Goal: Obtain resource: Download file/media

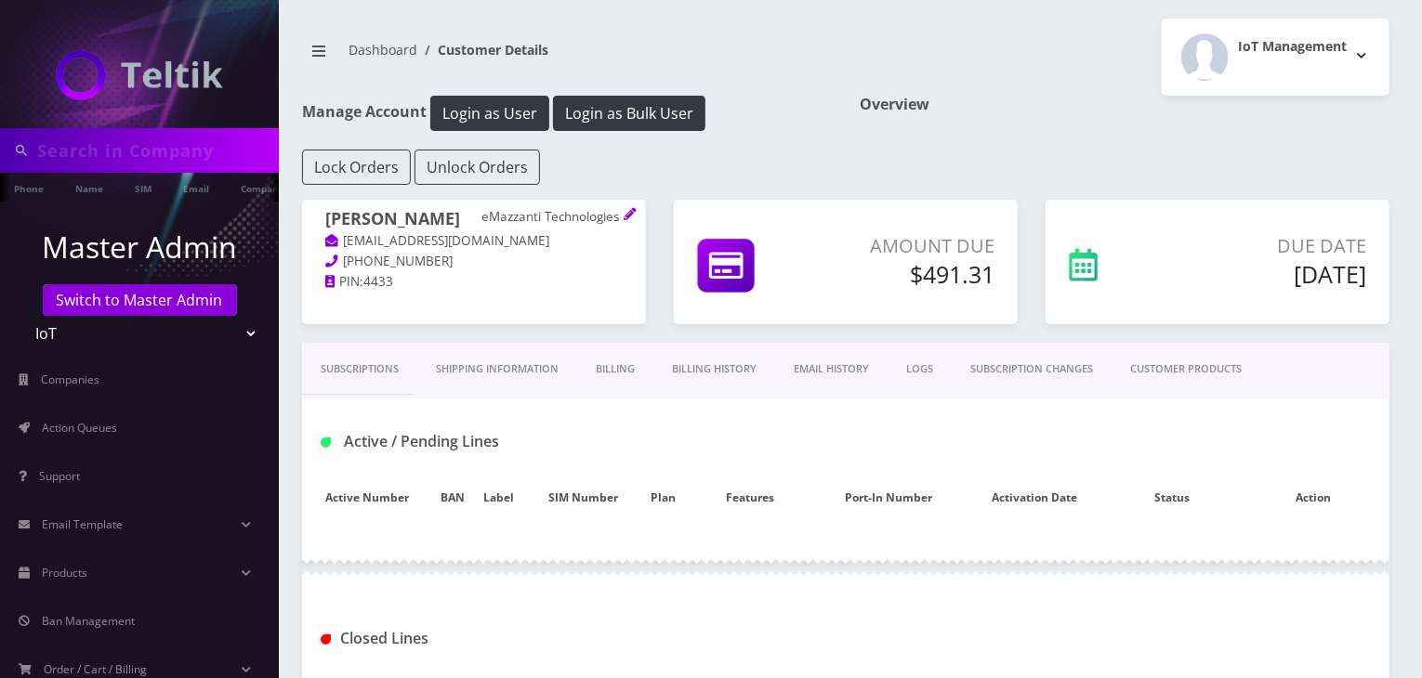
type input "InTune Analytics"
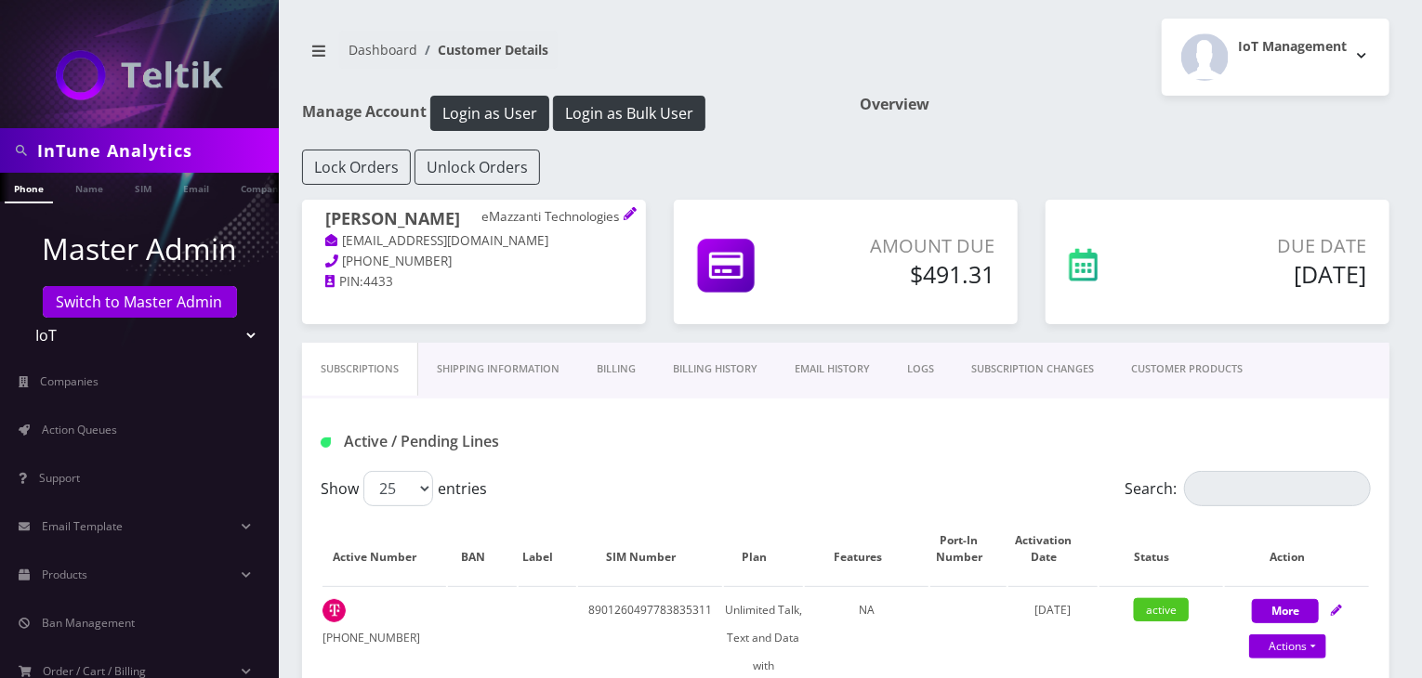
click at [830, 373] on link "EMAIL HISTORY" at bounding box center [832, 369] width 112 height 53
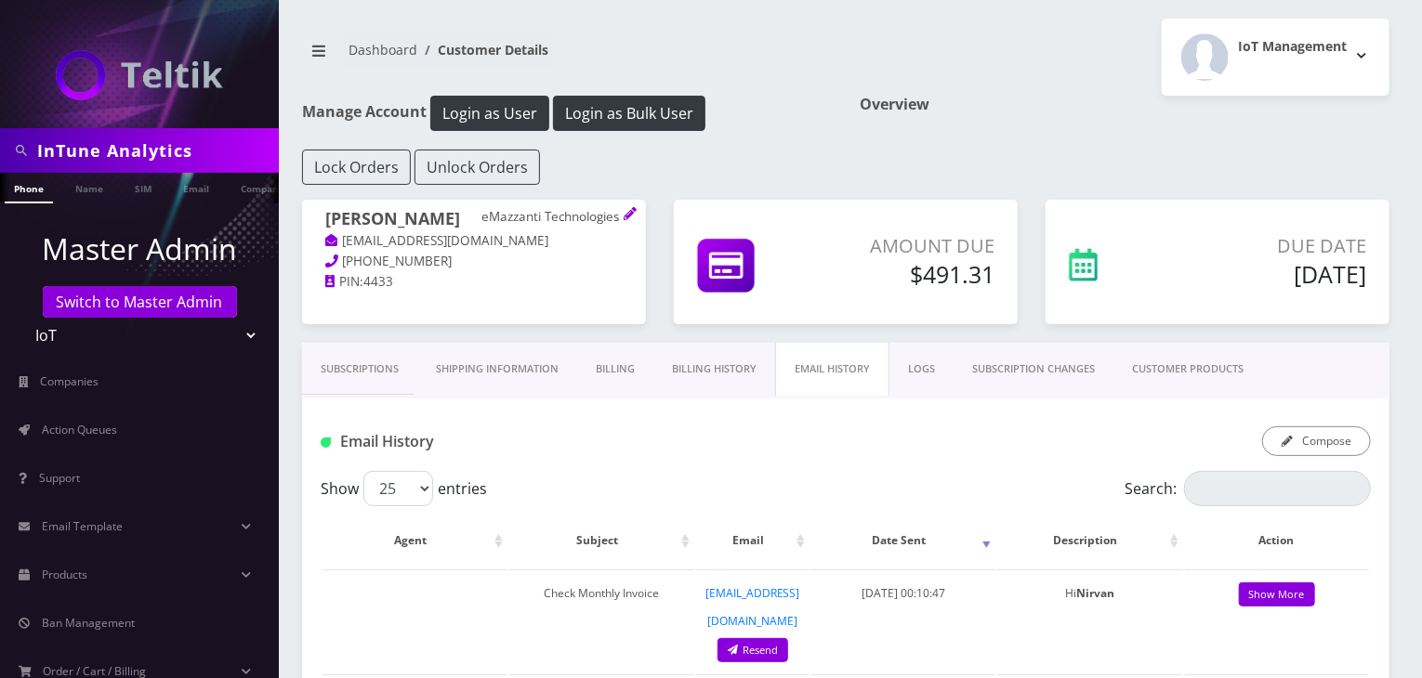
click at [726, 382] on link "Billing History" at bounding box center [714, 369] width 122 height 53
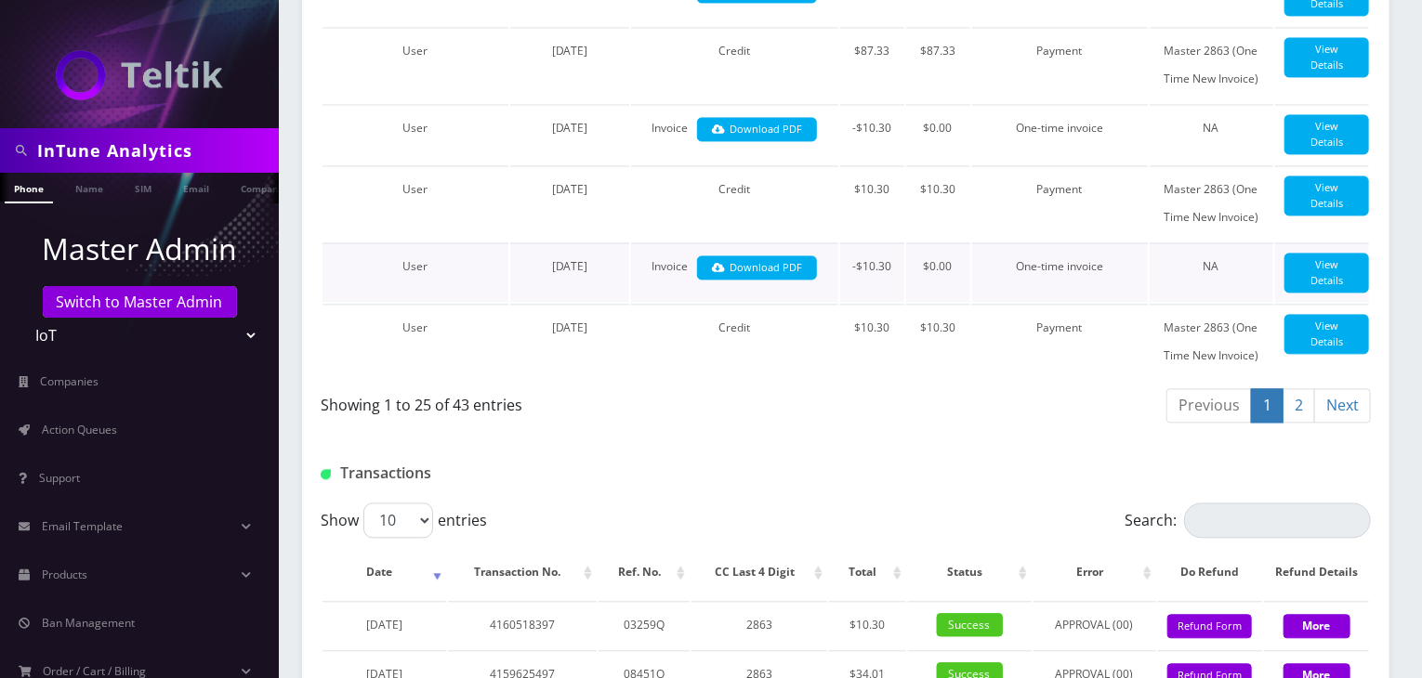
scroll to position [1767, 0]
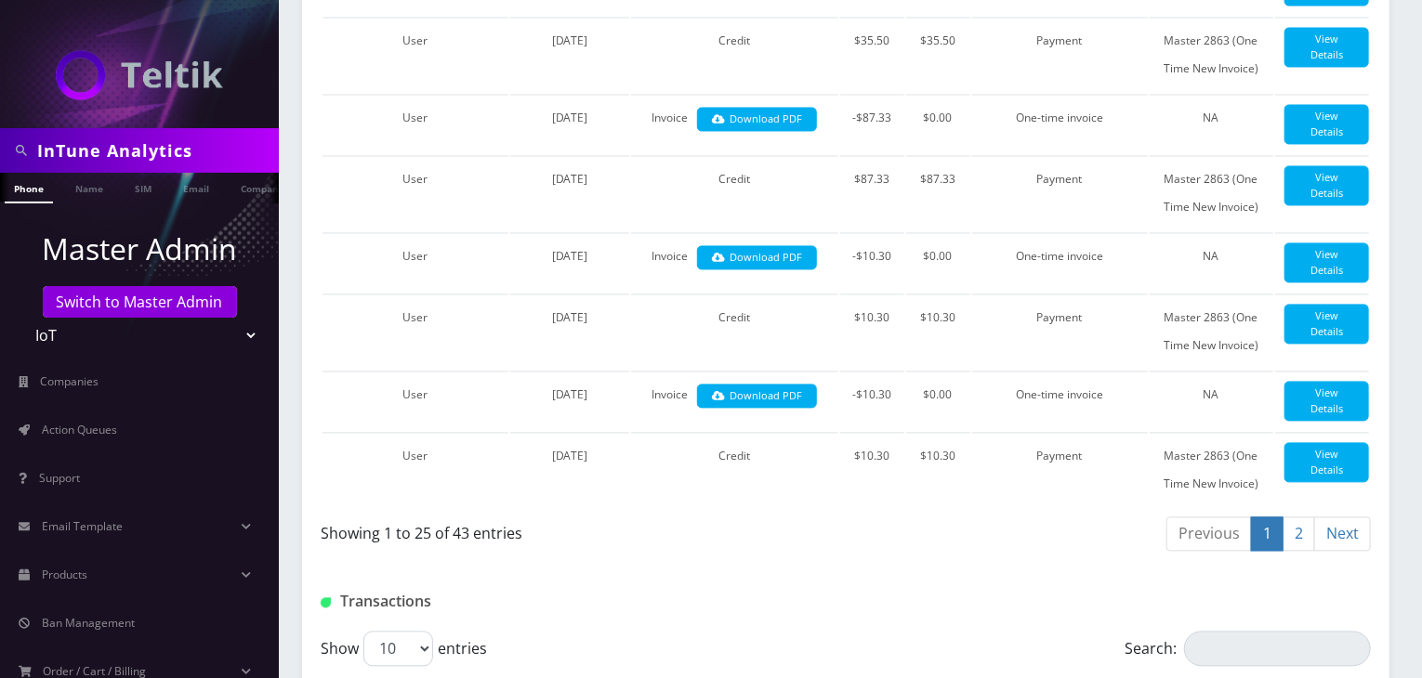
click at [1297, 552] on link "2" at bounding box center [1298, 535] width 33 height 34
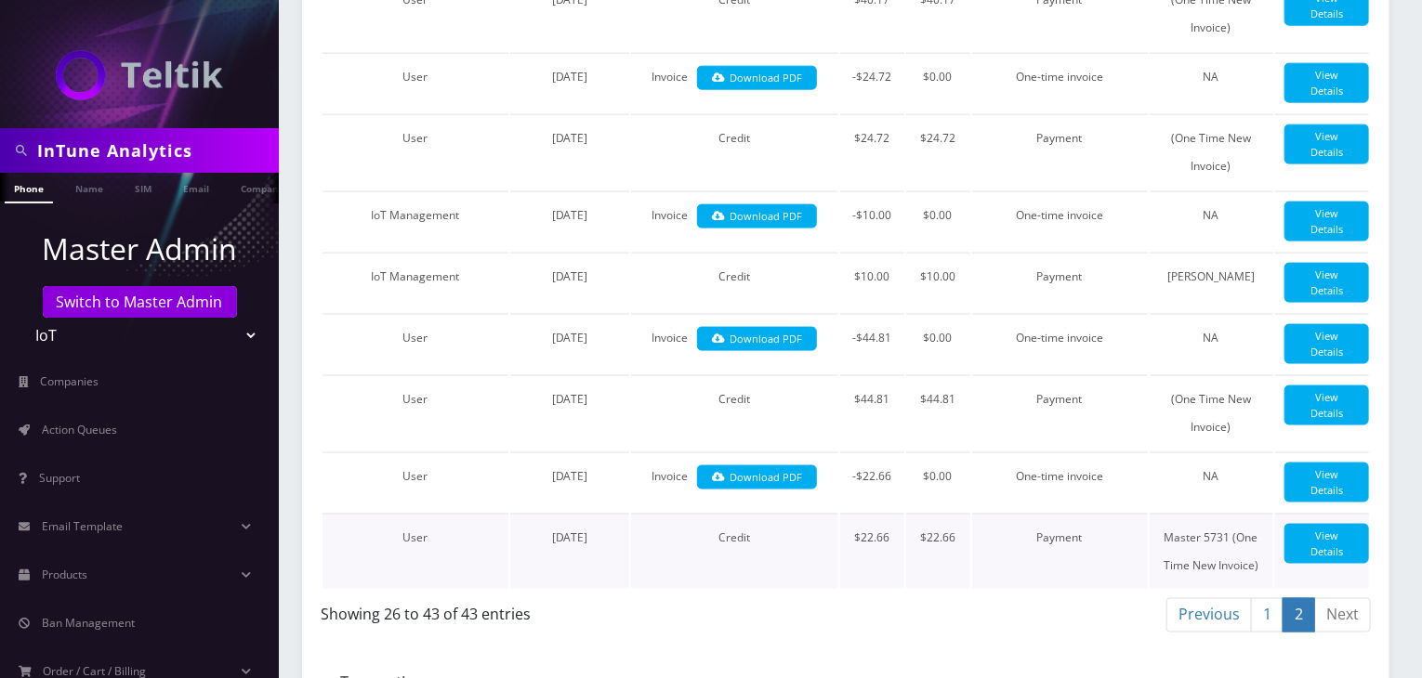
scroll to position [1336, 0]
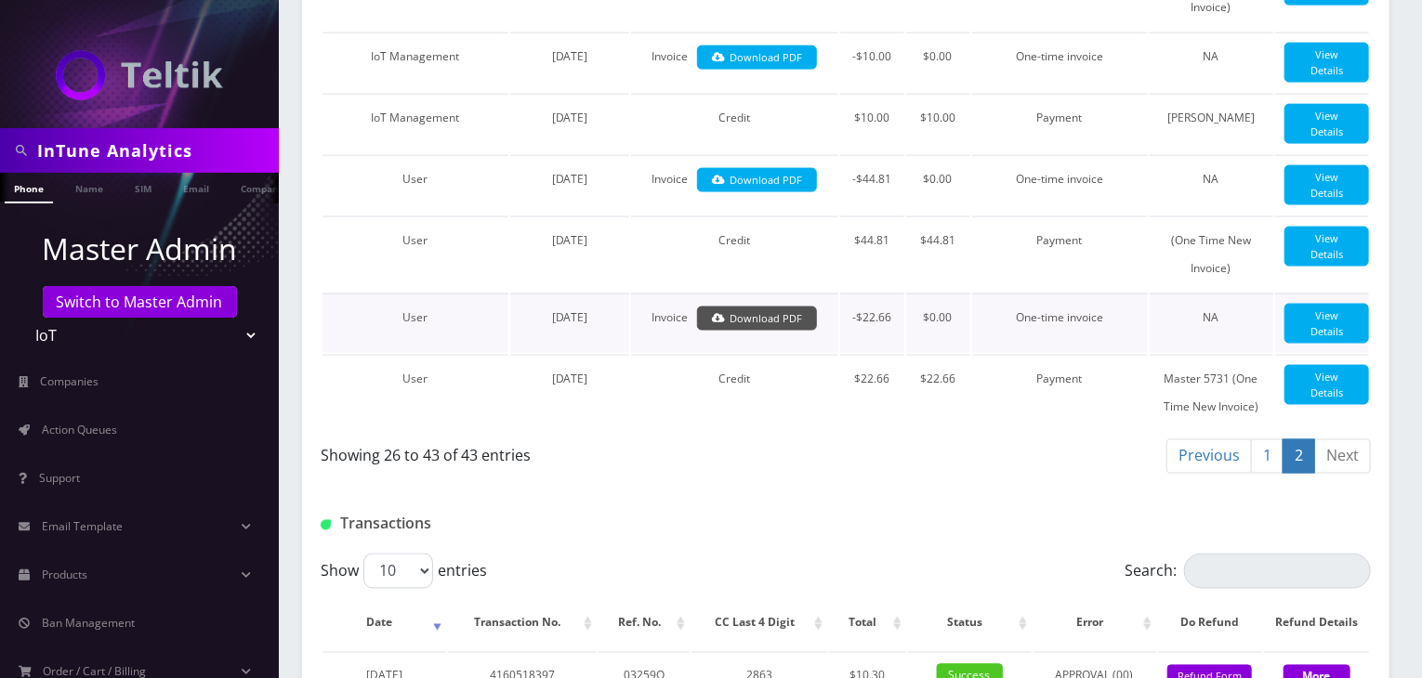
click at [757, 307] on link "Download PDF" at bounding box center [757, 319] width 120 height 25
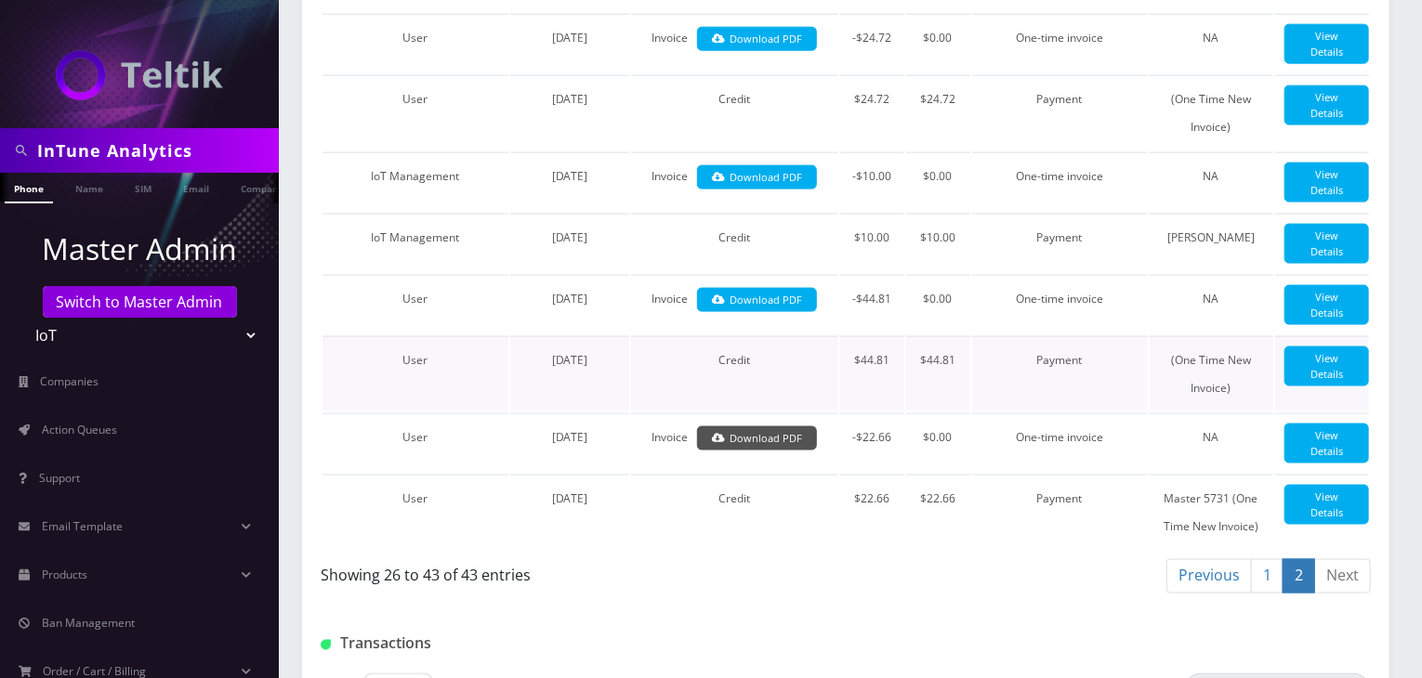
scroll to position [1182, 0]
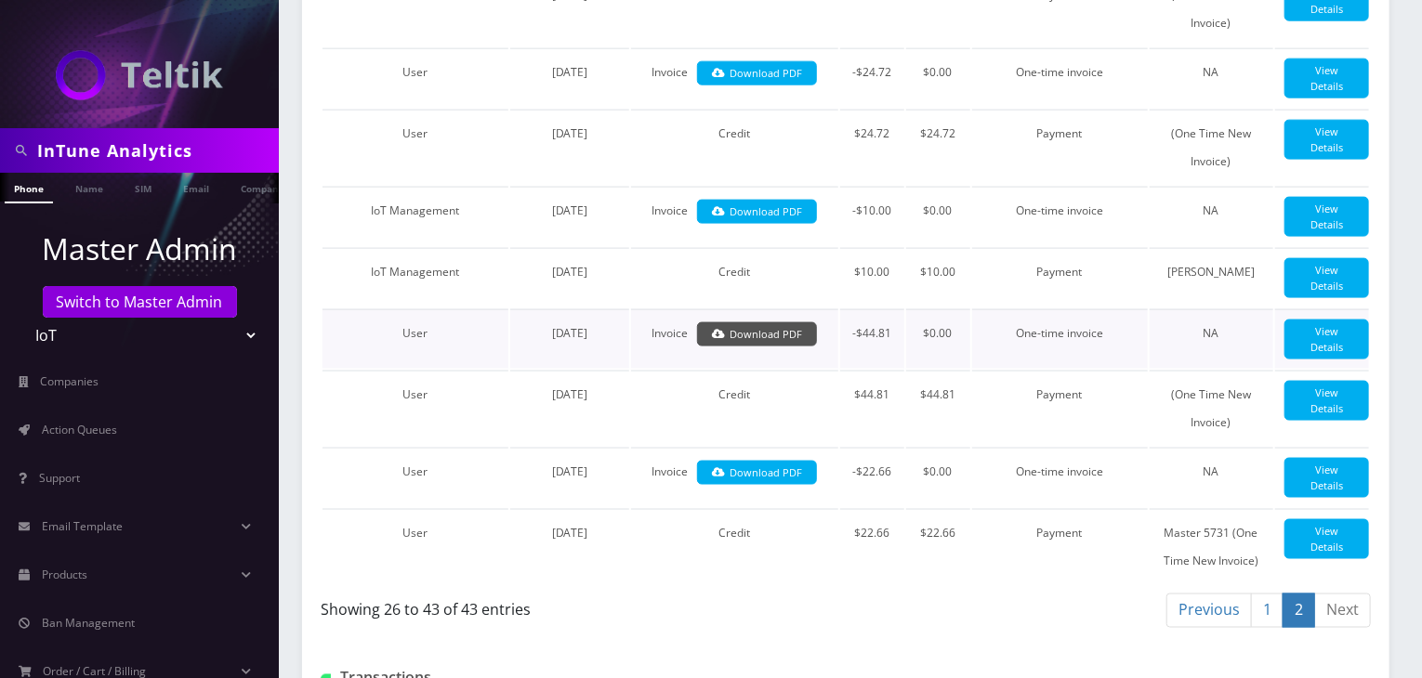
click at [767, 322] on link "Download PDF" at bounding box center [757, 334] width 120 height 25
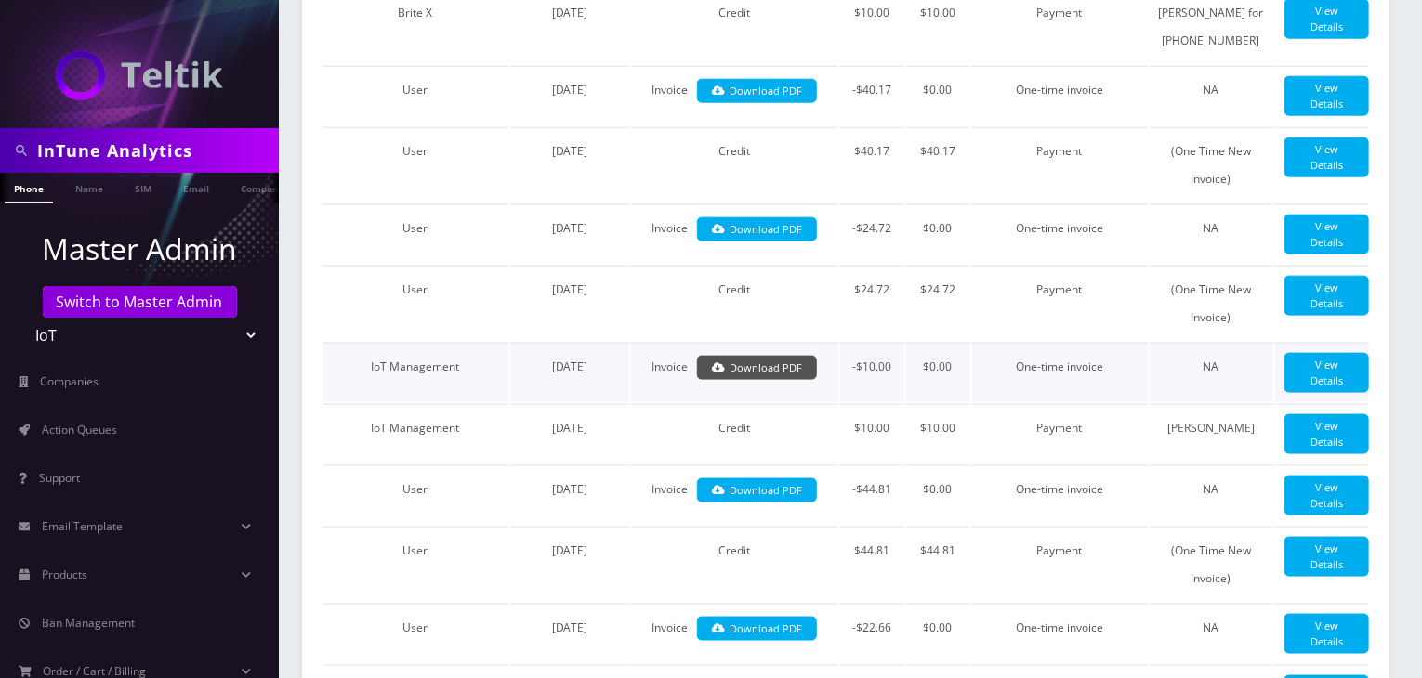
click at [779, 356] on link "Download PDF" at bounding box center [757, 368] width 120 height 25
click at [781, 217] on link "Download PDF" at bounding box center [757, 229] width 120 height 25
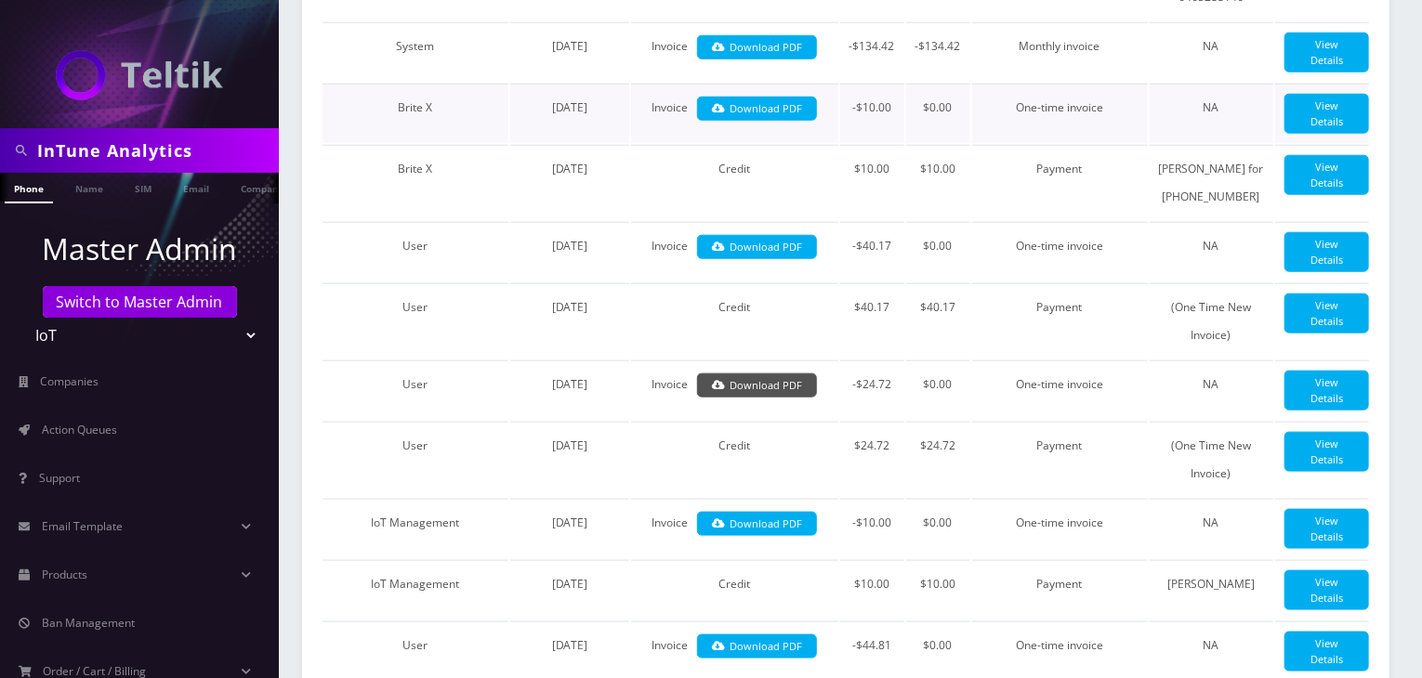
scroll to position [717, 0]
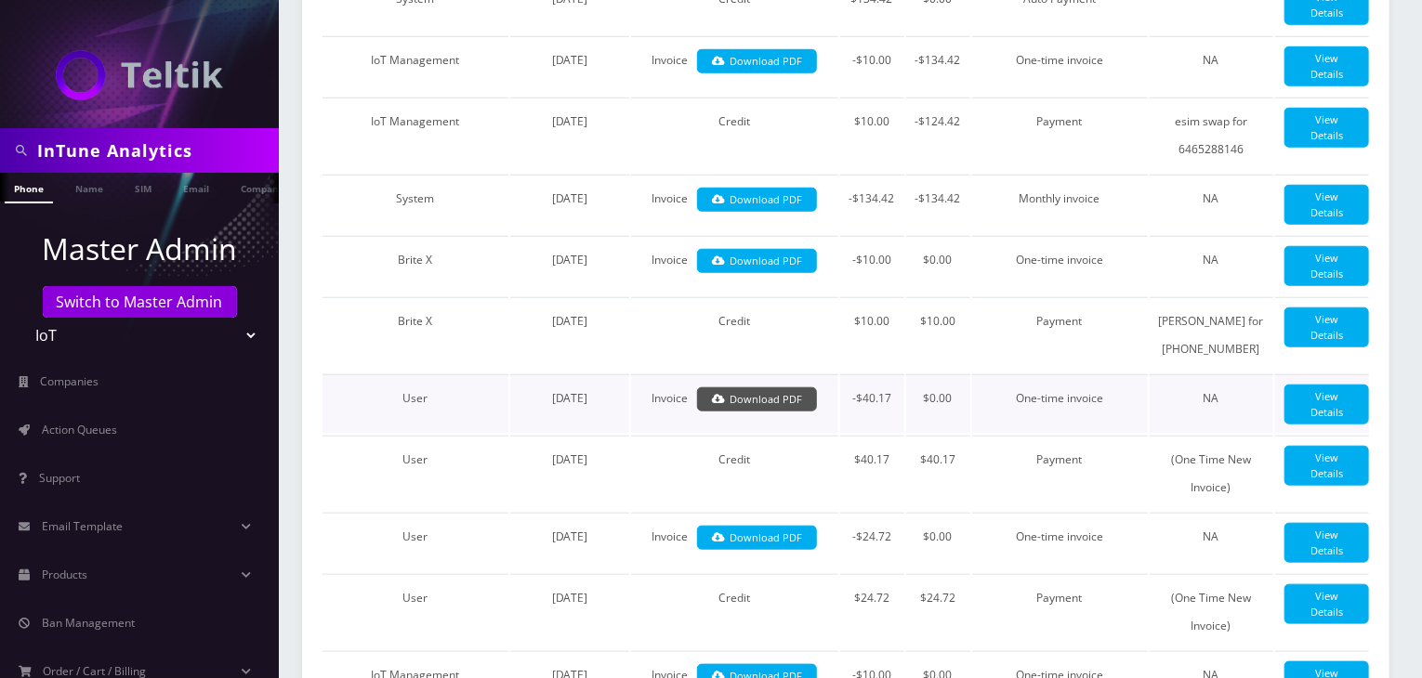
click at [785, 388] on link "Download PDF" at bounding box center [757, 400] width 120 height 25
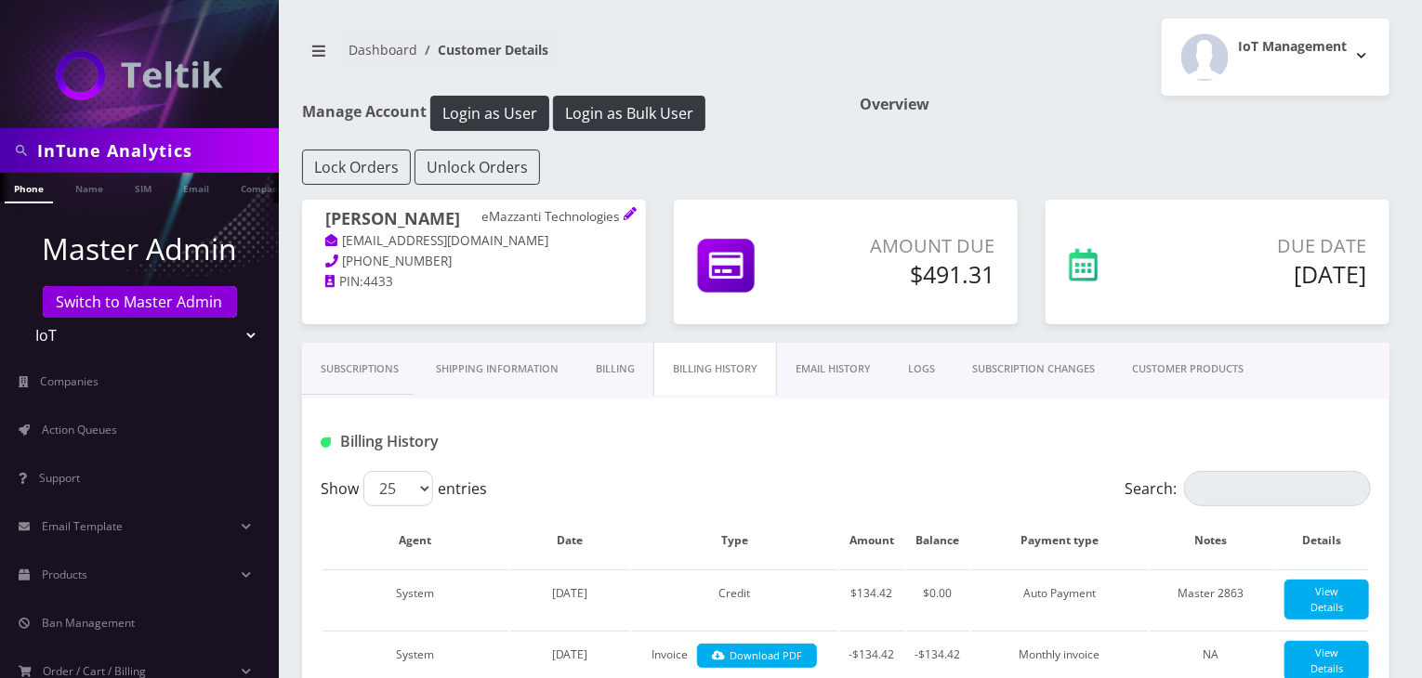
click at [1141, 376] on link "CUSTOMER PRODUCTS" at bounding box center [1187, 369] width 149 height 53
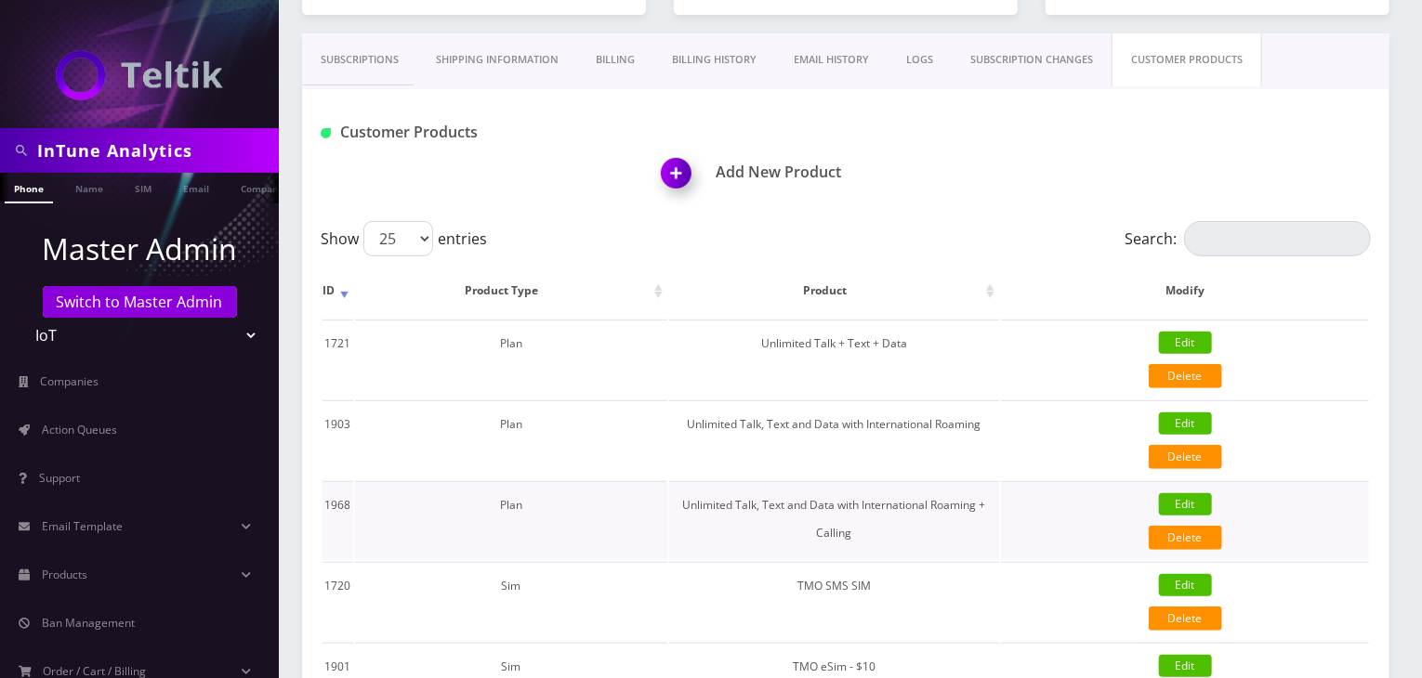
scroll to position [465, 0]
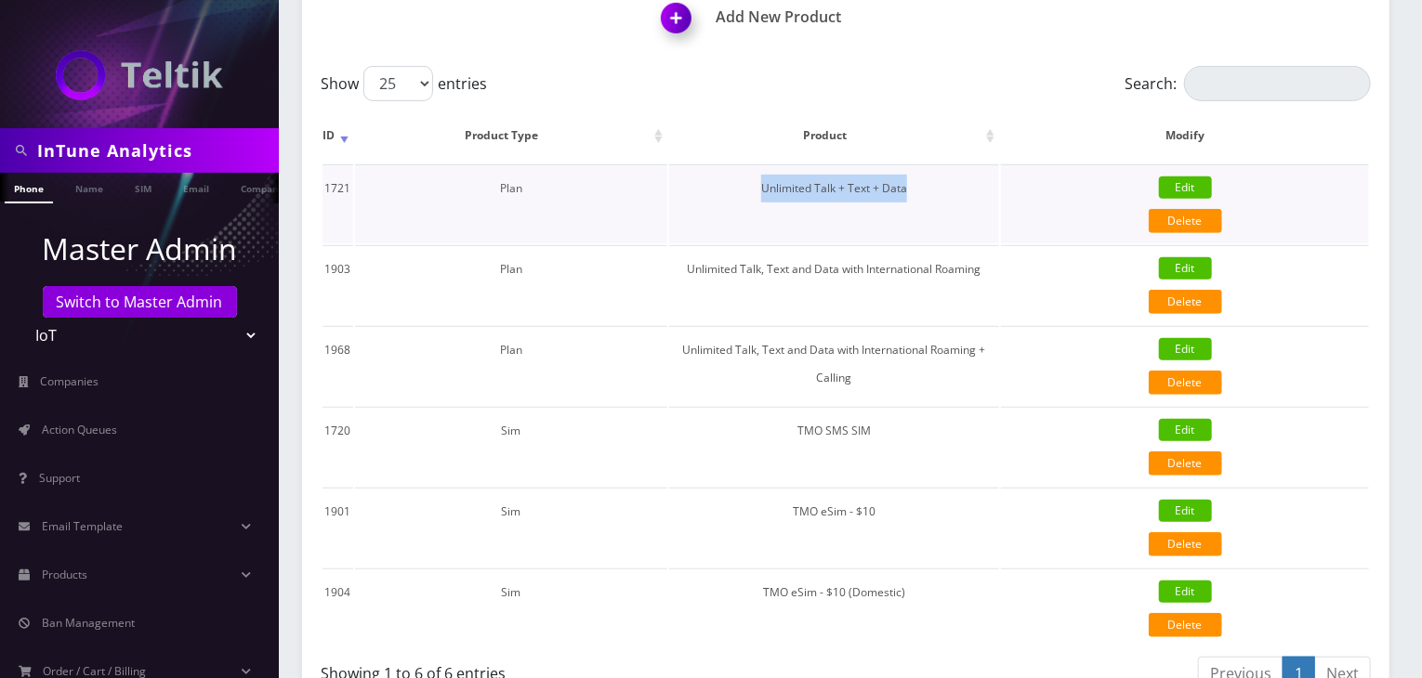
drag, startPoint x: 930, startPoint y: 183, endPoint x: 764, endPoint y: 190, distance: 166.5
click at [764, 190] on td "Unlimited Talk + Text + Data" at bounding box center [834, 203] width 331 height 79
copy td "Unlimited Talk + Text + Data"
click at [84, 570] on span "Products" at bounding box center [65, 575] width 46 height 16
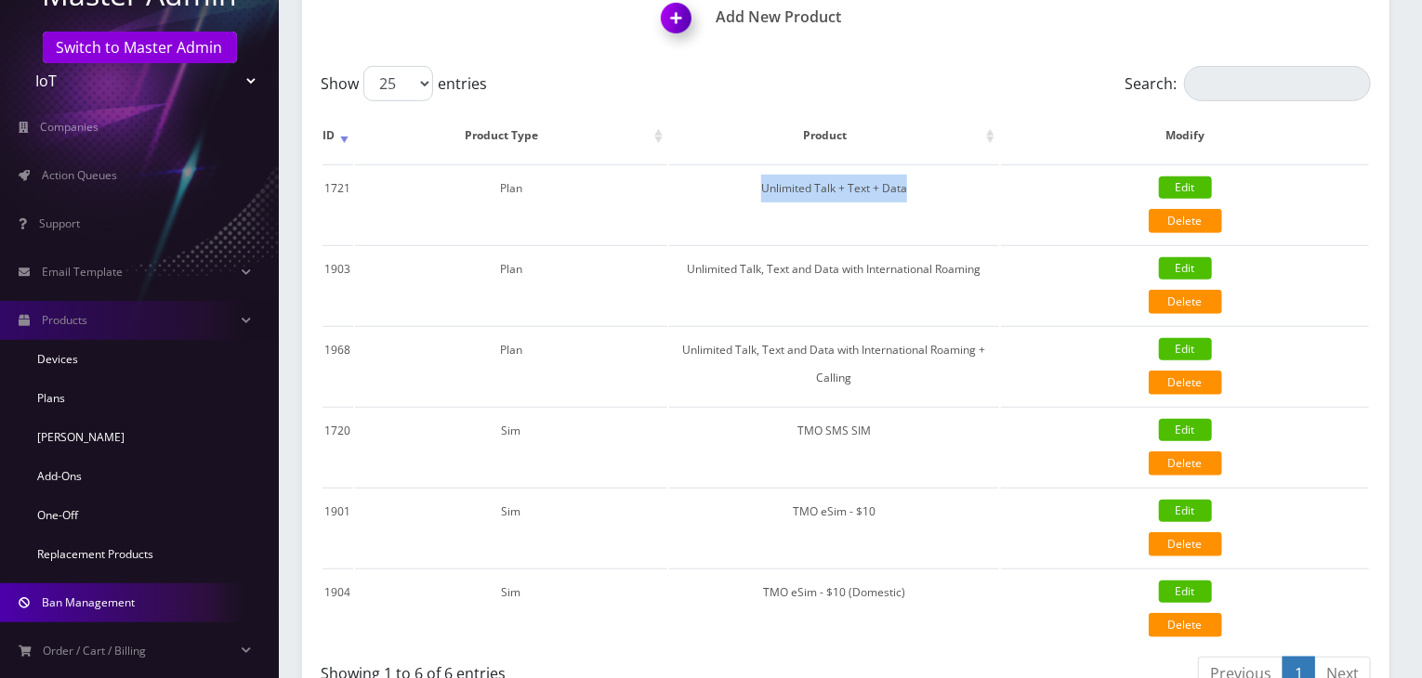
scroll to position [309, 0]
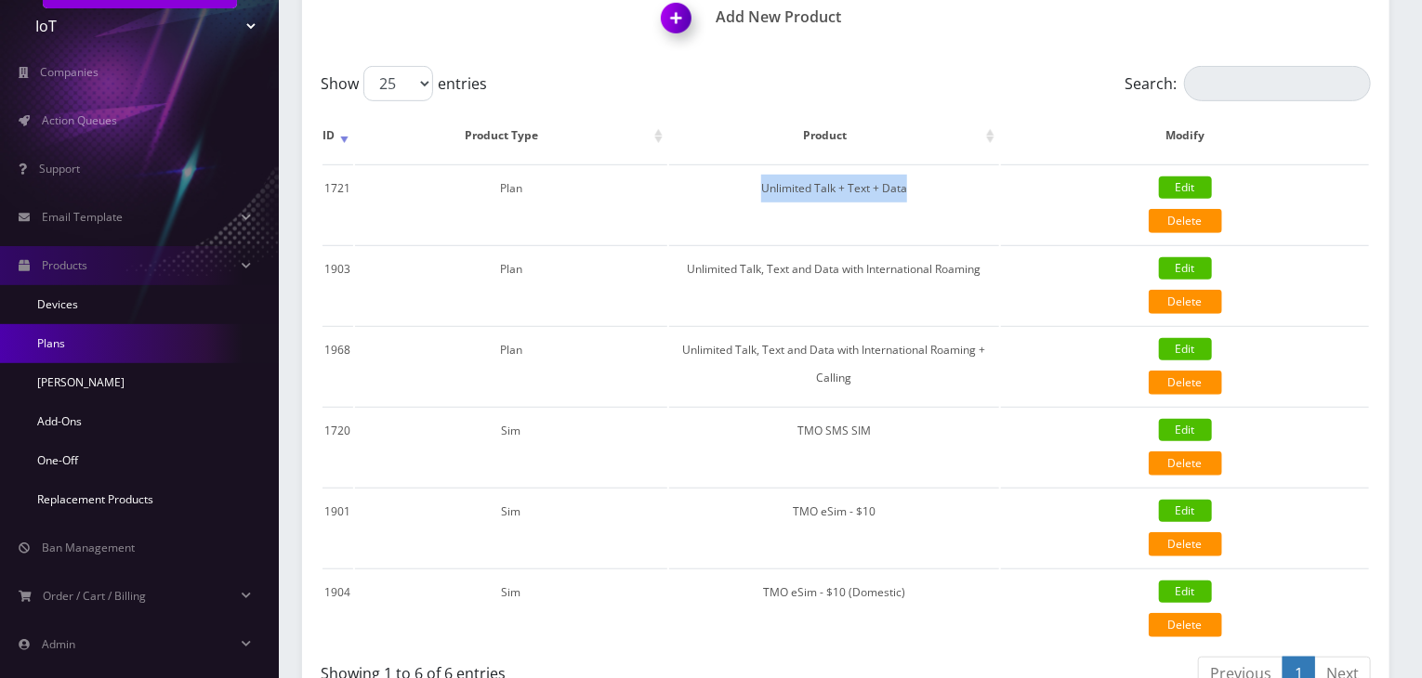
click at [125, 347] on link "Plans" at bounding box center [139, 343] width 279 height 39
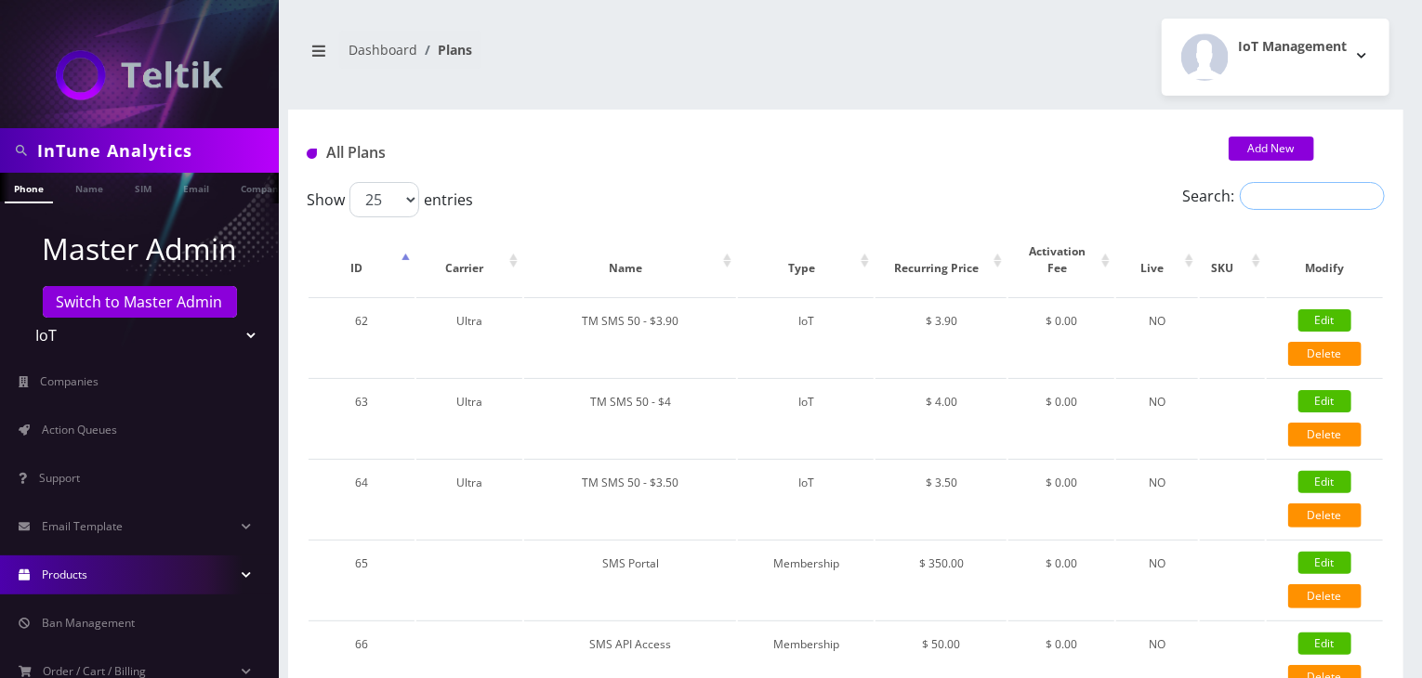
click at [1255, 198] on input "Search:" at bounding box center [1312, 196] width 145 height 28
paste input "Unlimited Talk + Text + Data"
type input "Unlimited Talk + Text + Data"
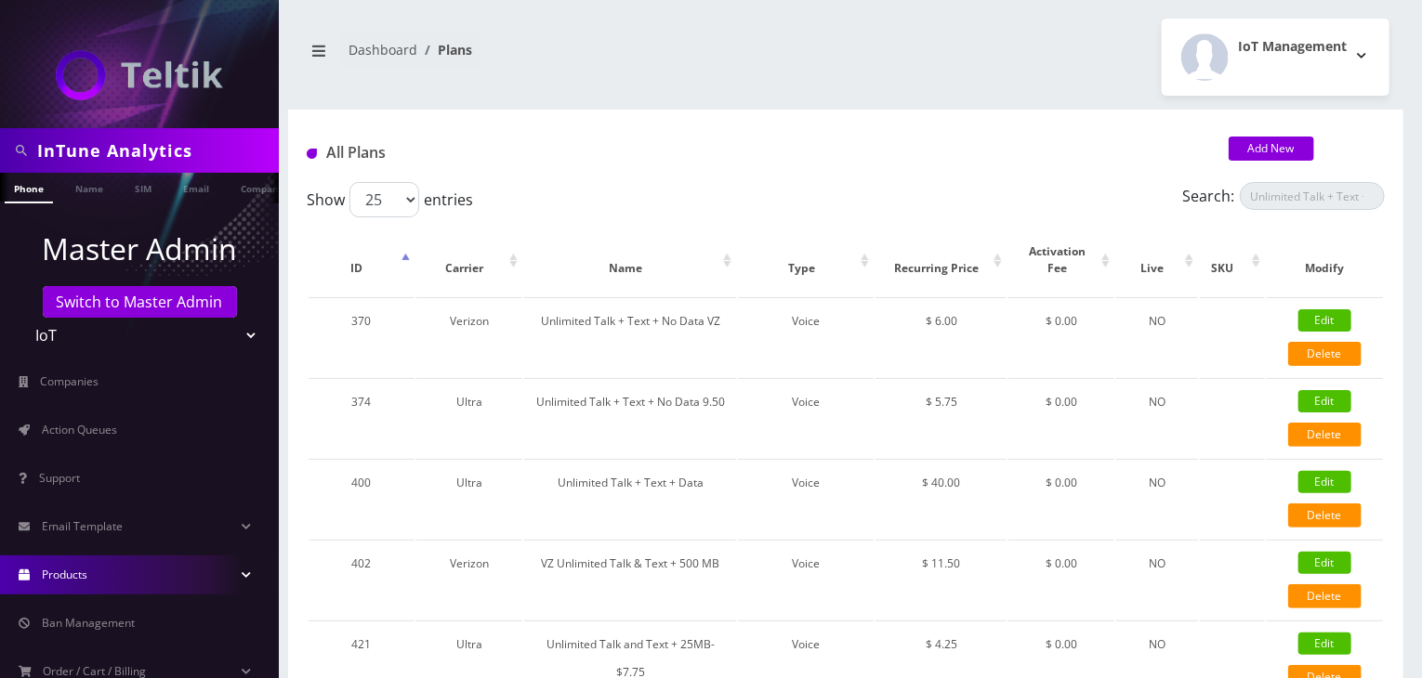
drag, startPoint x: 211, startPoint y: 155, endPoint x: 0, endPoint y: 124, distance: 213.3
click at [0, 124] on nav "InTune Analytics Phone Name SIM Email Company Customer Master Admin Switch to M…" at bounding box center [139, 339] width 279 height 678
type input "nirvan"
click at [91, 198] on link "Name" at bounding box center [89, 188] width 46 height 31
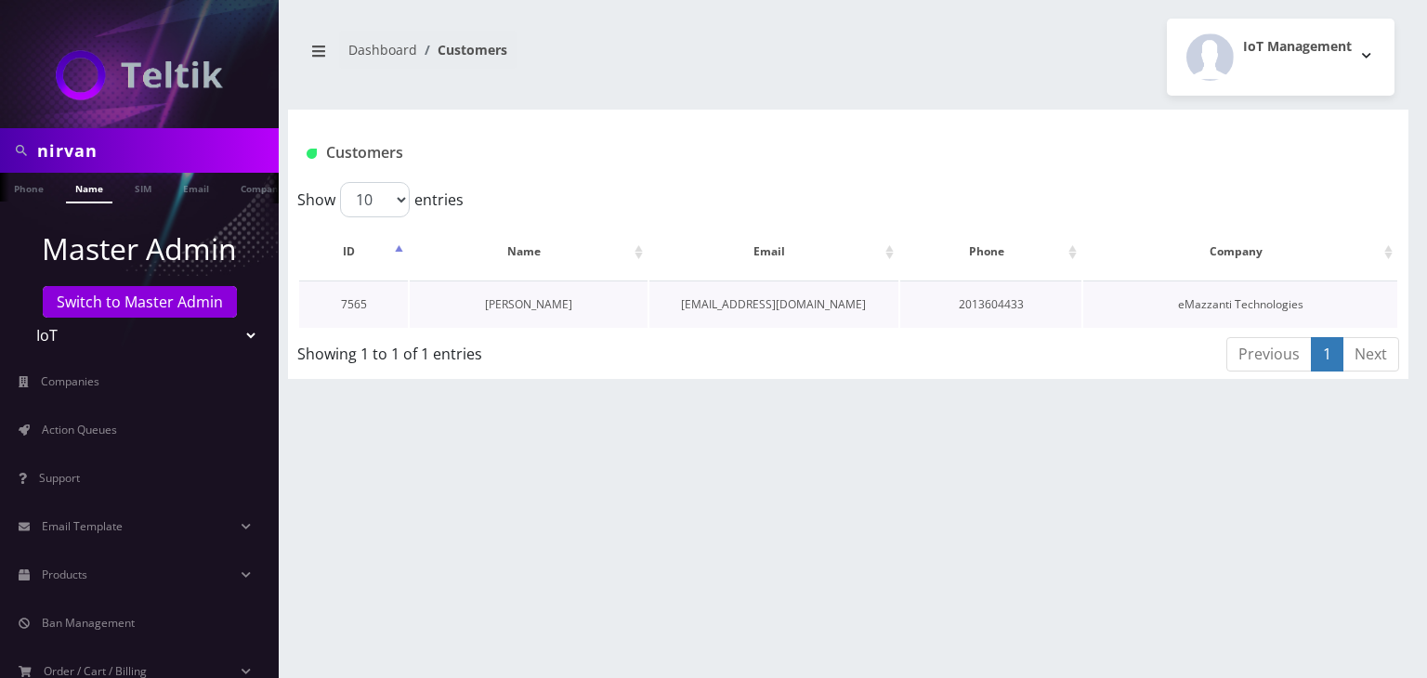
click at [503, 308] on link "[PERSON_NAME]" at bounding box center [528, 304] width 87 height 16
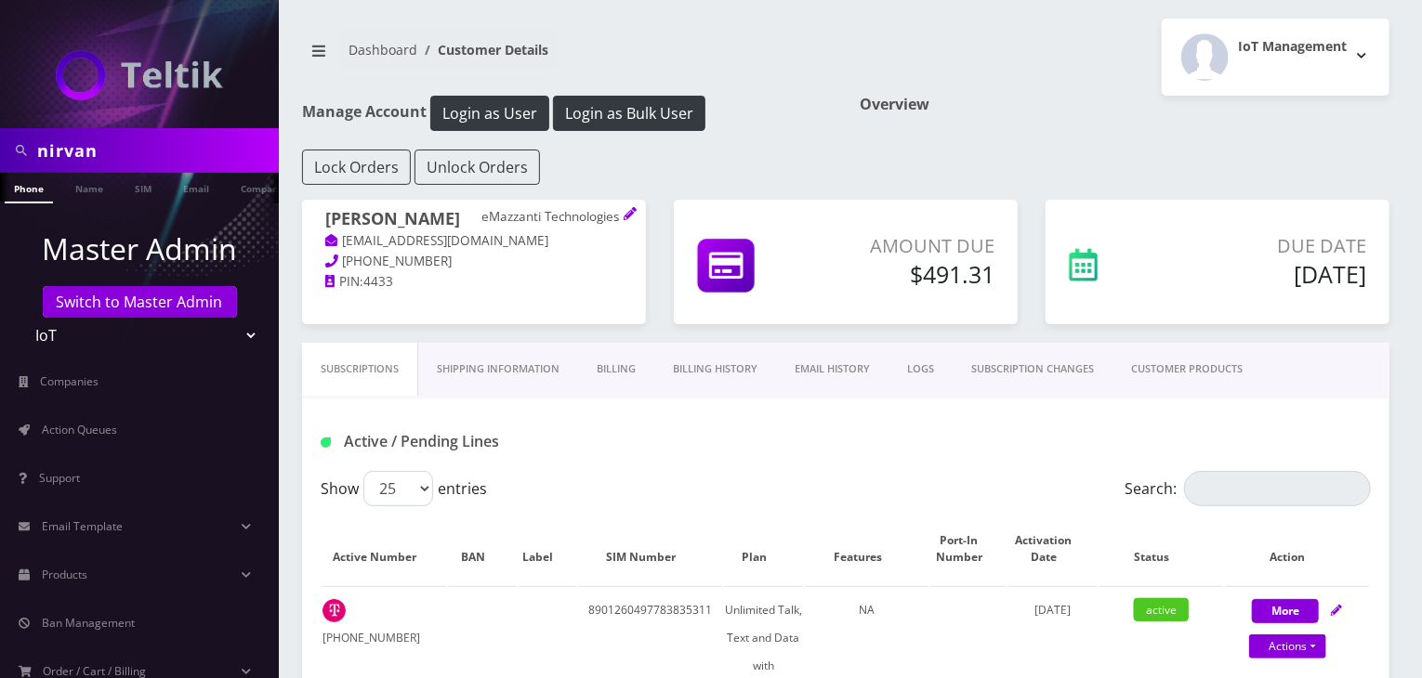
click at [742, 371] on link "Billing History" at bounding box center [715, 369] width 122 height 53
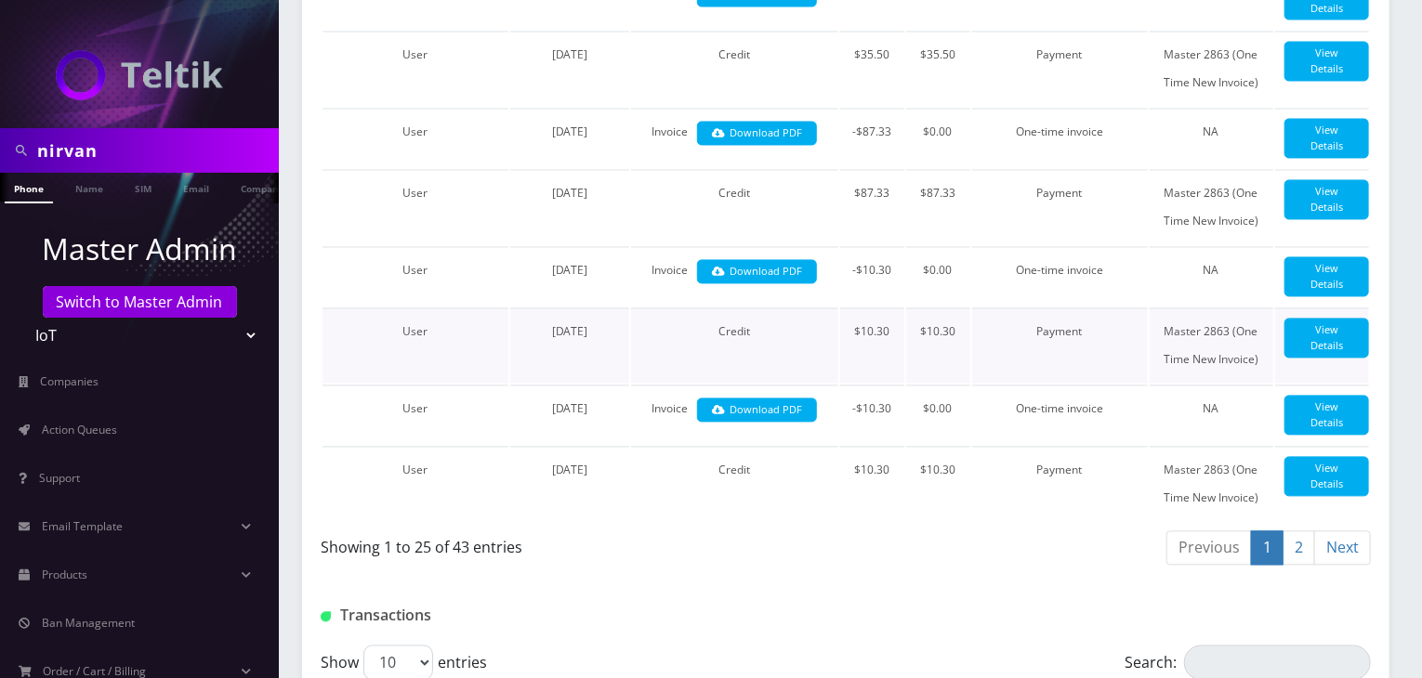
scroll to position [1703, 0]
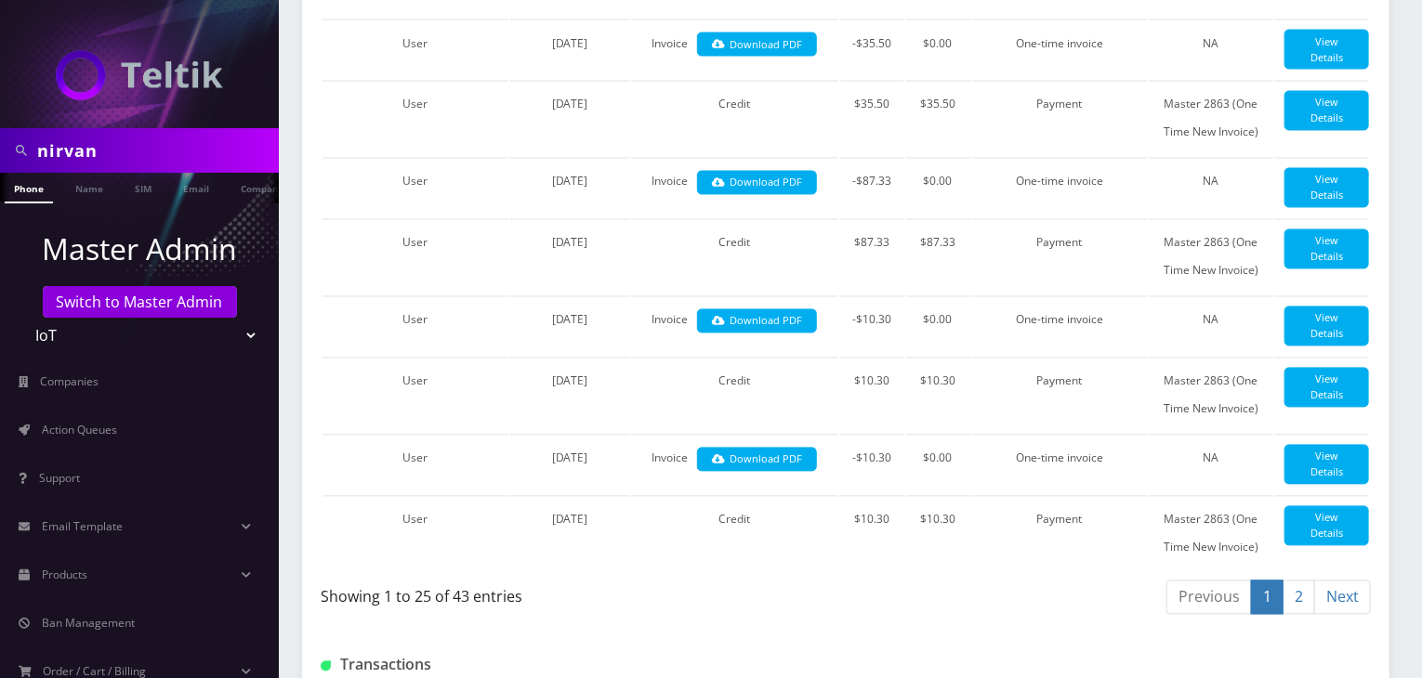
click at [1334, 615] on link "Next" at bounding box center [1342, 598] width 57 height 34
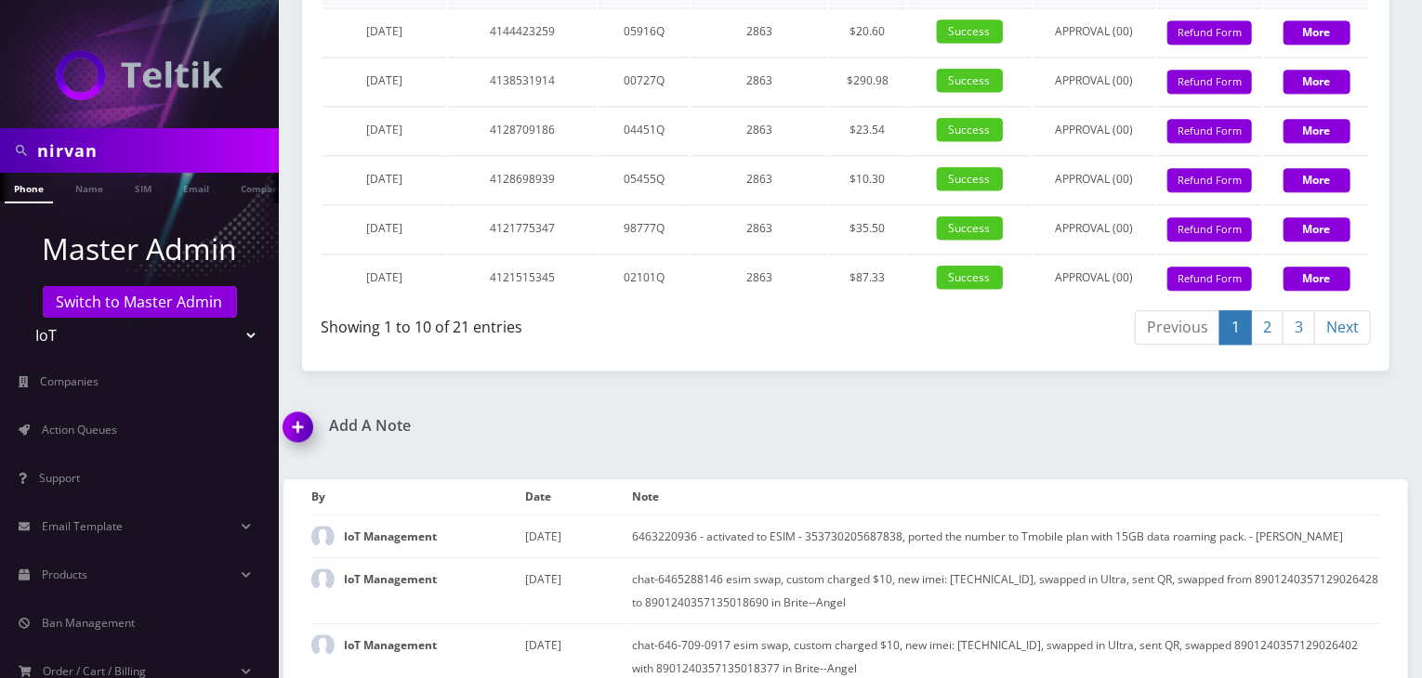
scroll to position [2266, 0]
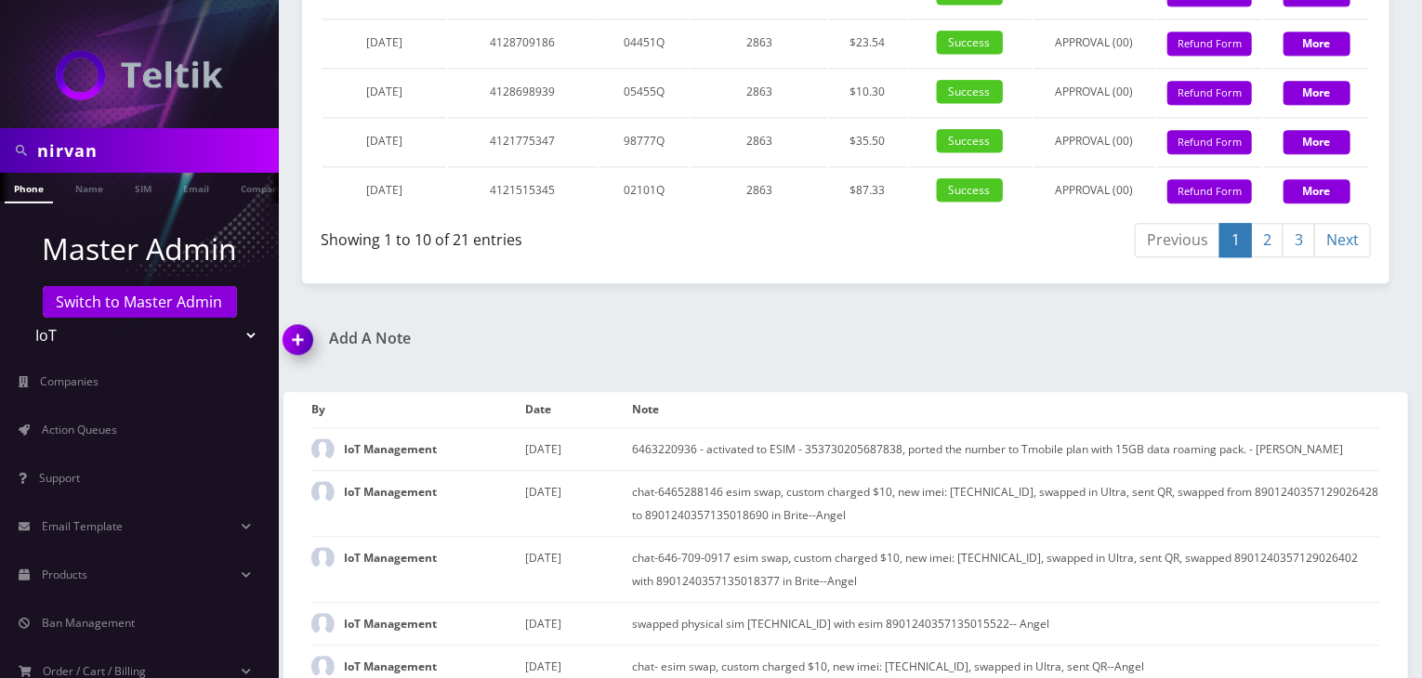
click at [1304, 223] on link "3" at bounding box center [1298, 240] width 33 height 34
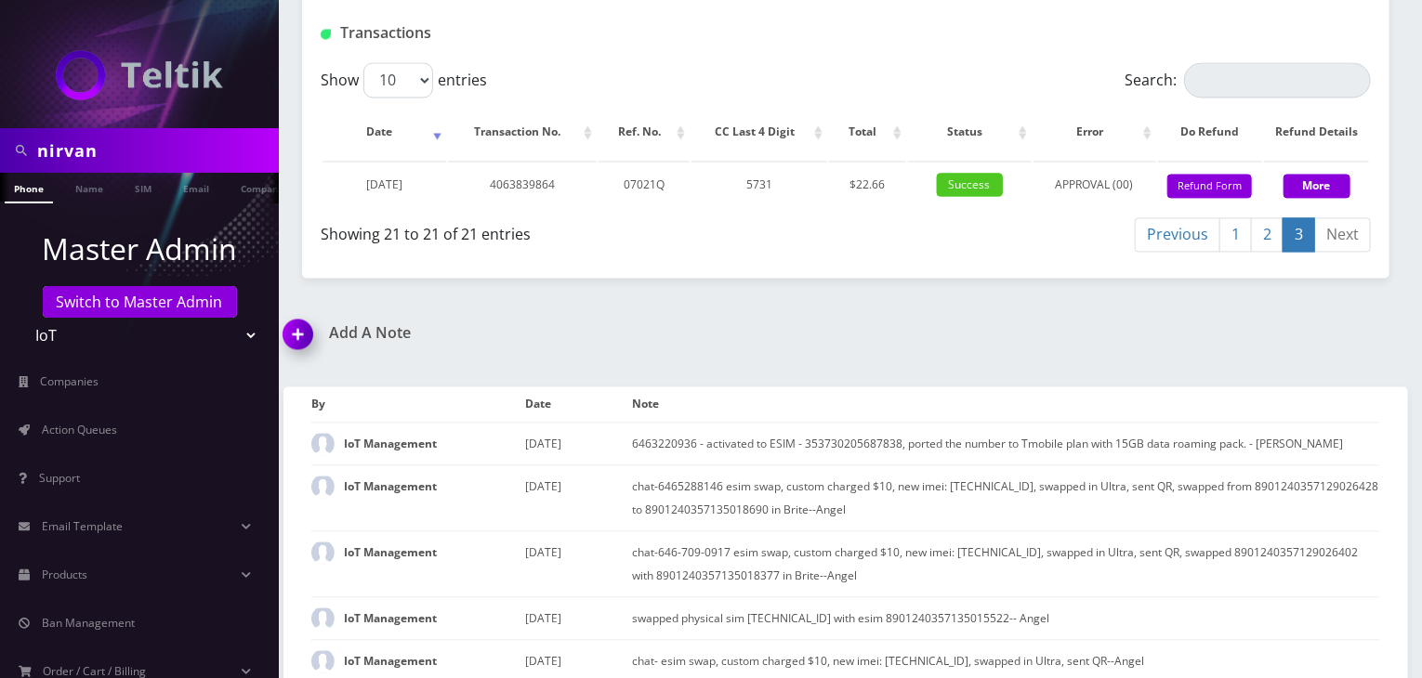
scroll to position [1673, 0]
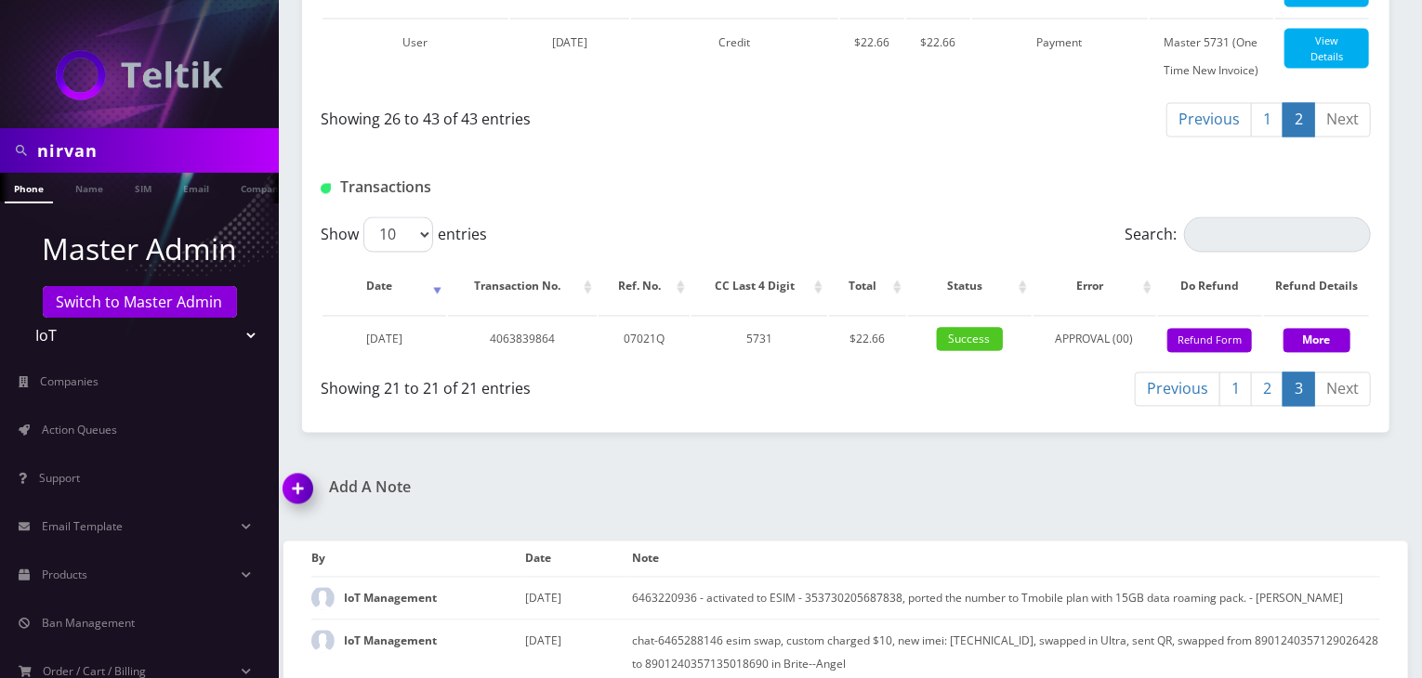
click at [1270, 373] on link "2" at bounding box center [1267, 390] width 33 height 34
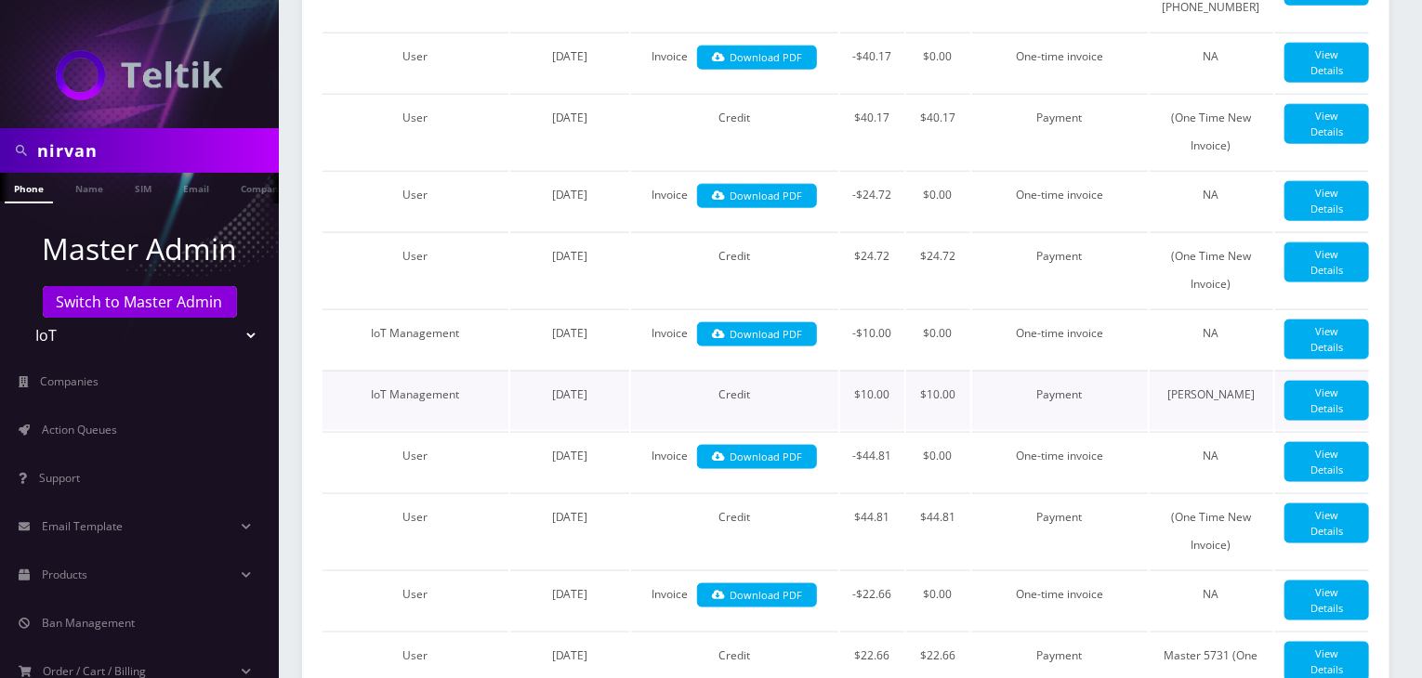
scroll to position [904, 0]
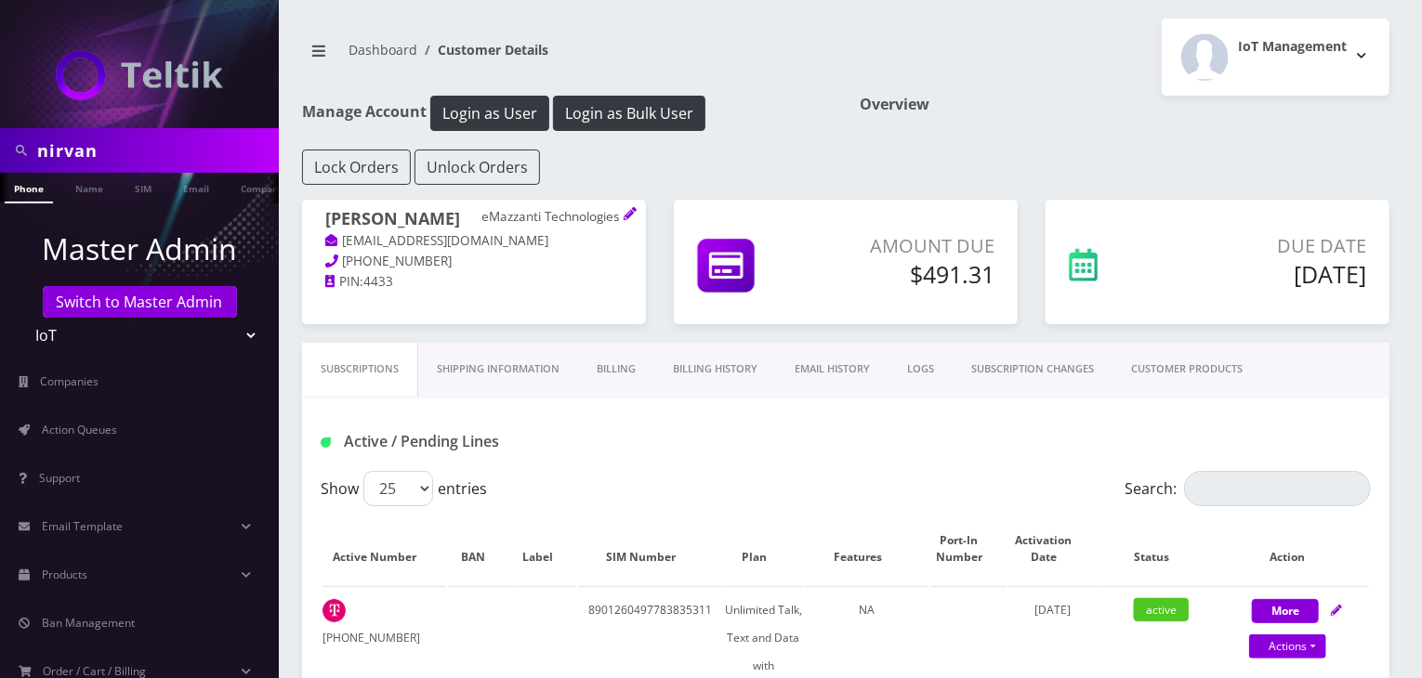
click at [713, 359] on link "Billing History" at bounding box center [715, 369] width 122 height 53
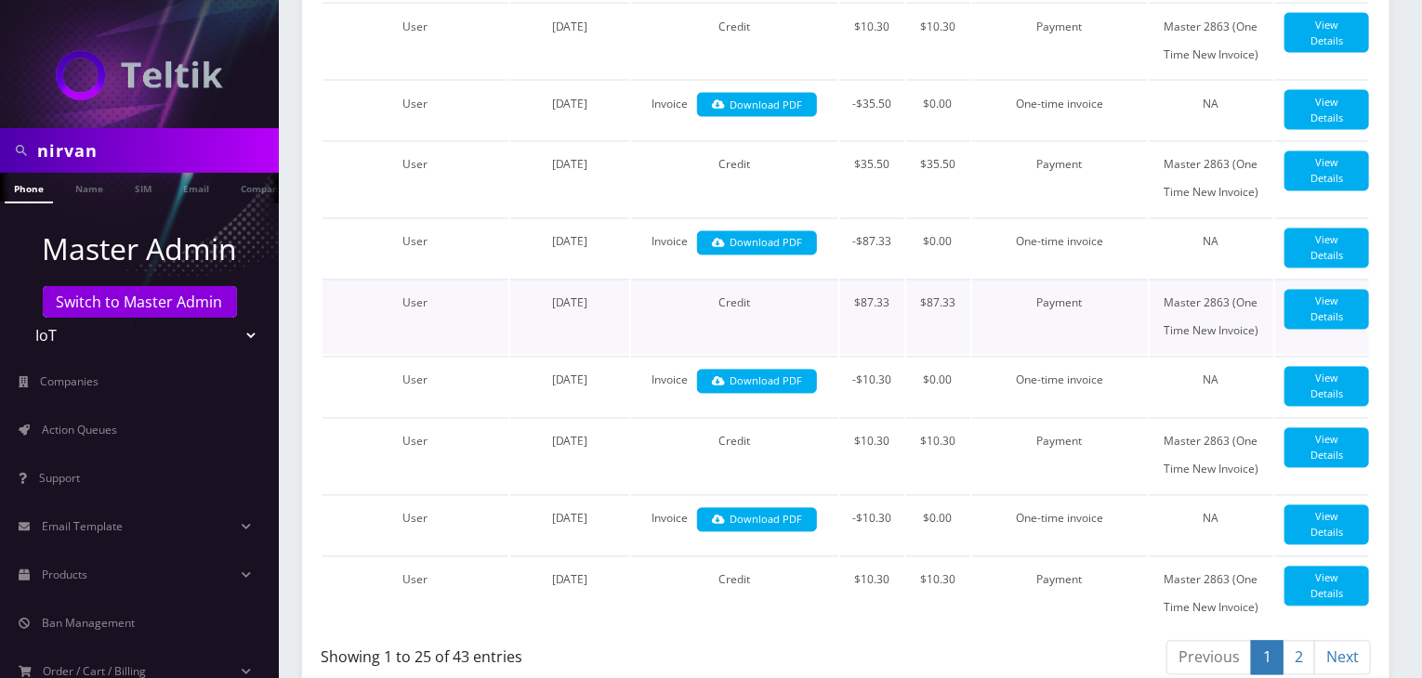
scroll to position [1859, 0]
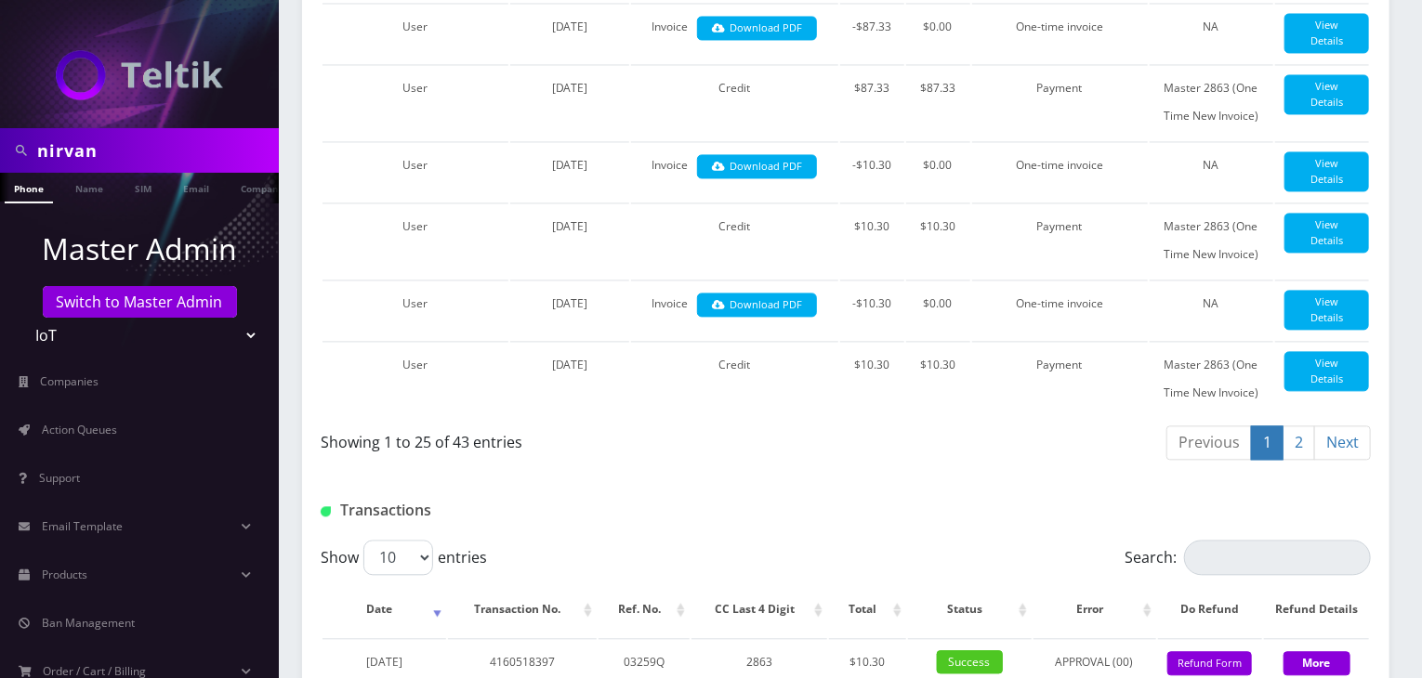
click at [1294, 460] on link "2" at bounding box center [1298, 443] width 33 height 34
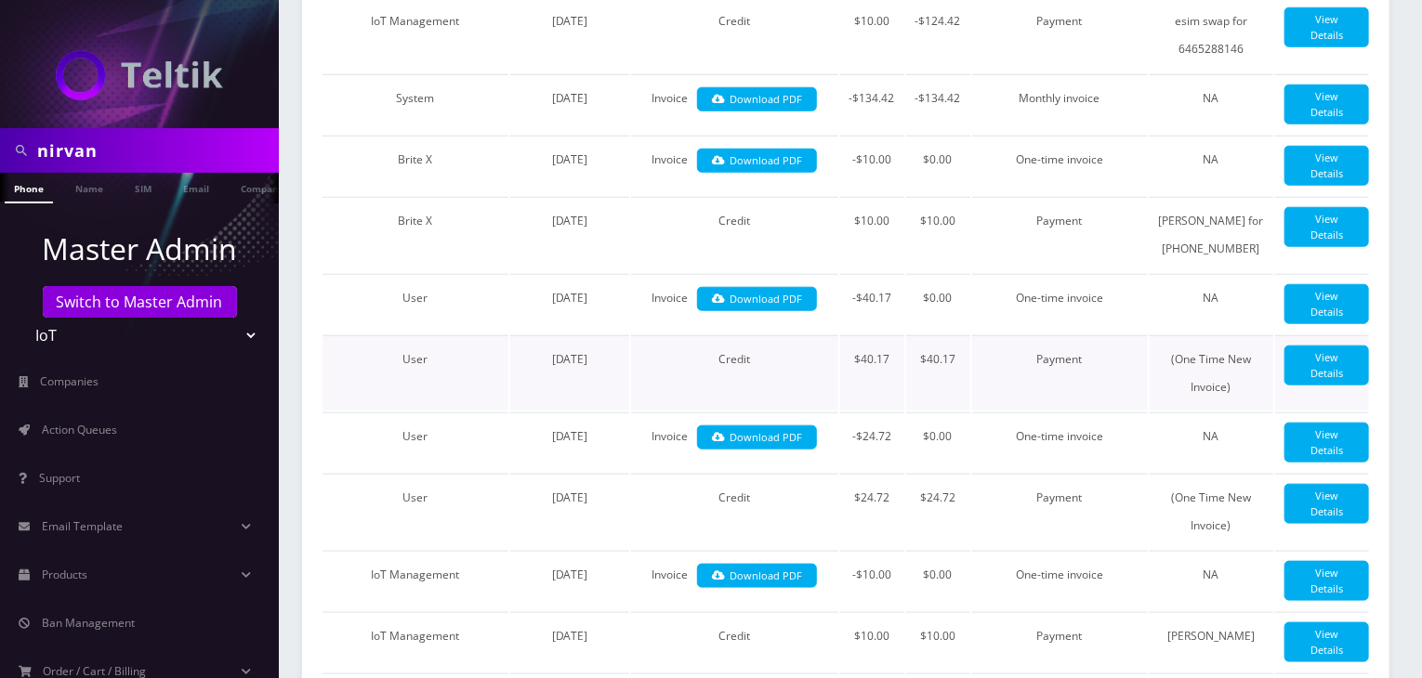
scroll to position [663, 0]
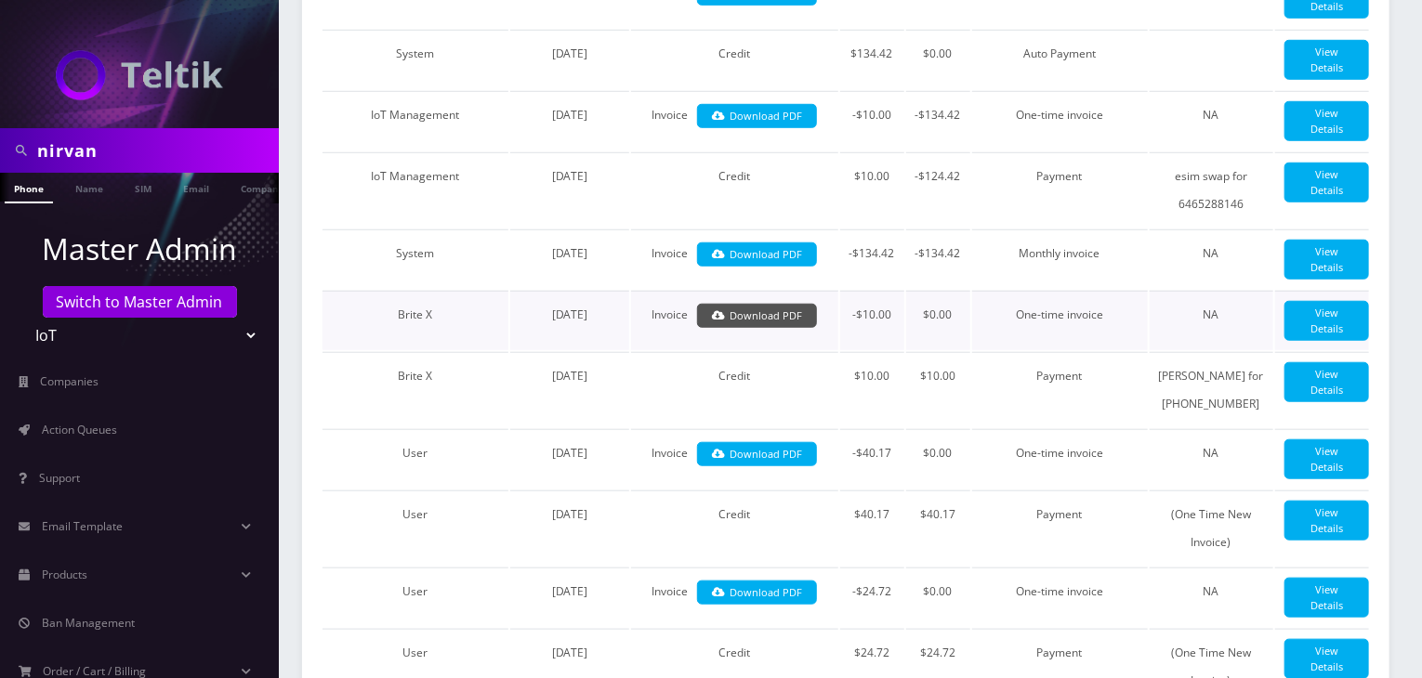
click at [778, 316] on link "Download PDF" at bounding box center [757, 316] width 120 height 25
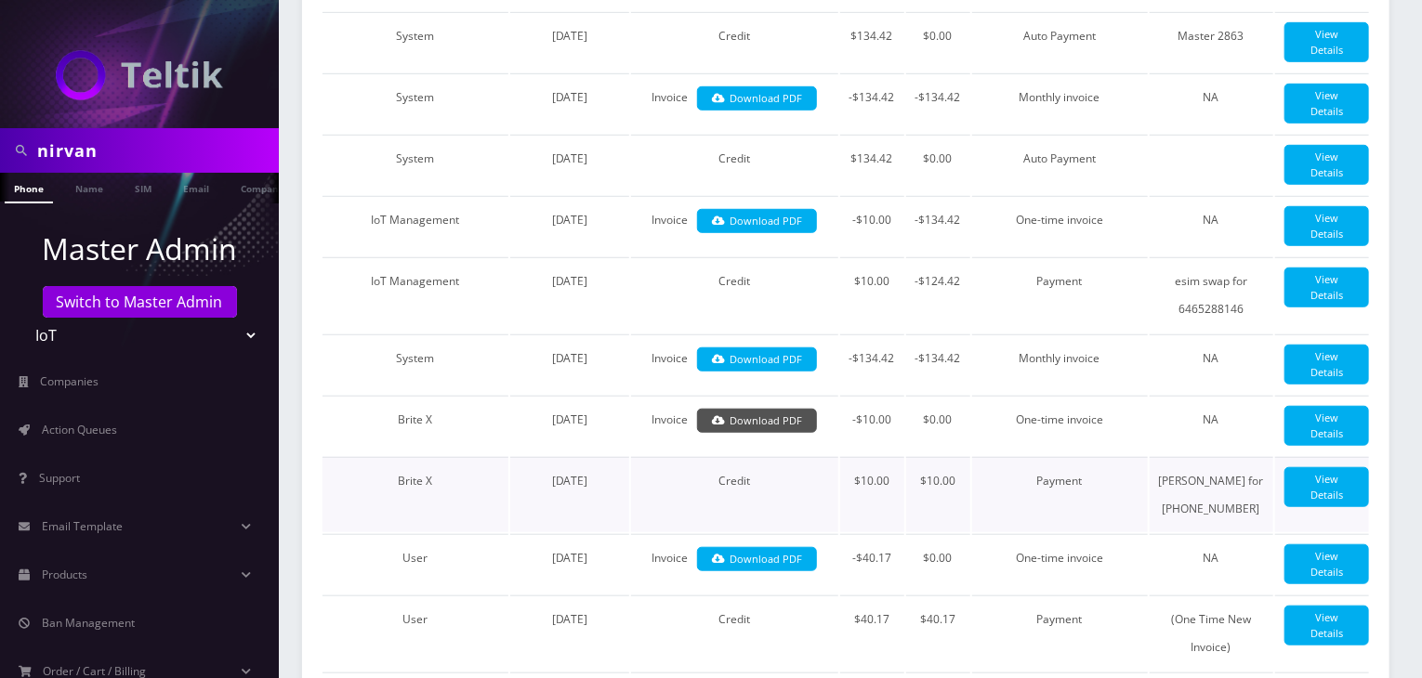
scroll to position [508, 0]
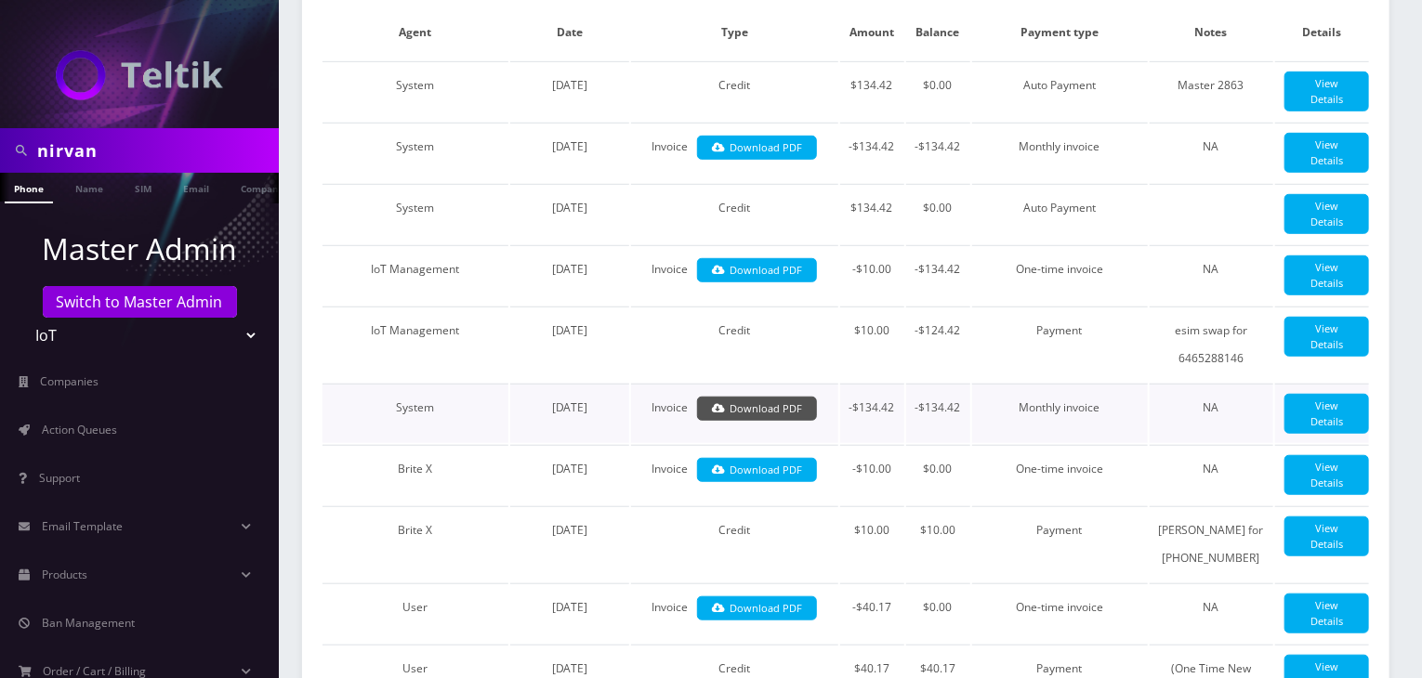
click at [777, 401] on link "Download PDF" at bounding box center [757, 409] width 120 height 25
